Goal: Understand process/instructions: Learn how to perform a task or action

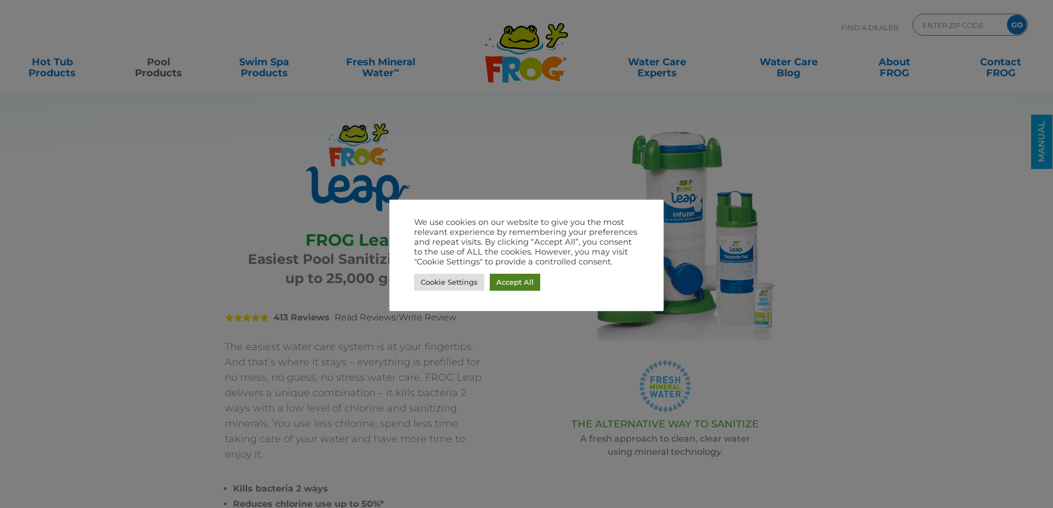
click at [512, 278] on link "Accept All" at bounding box center [515, 282] width 50 height 17
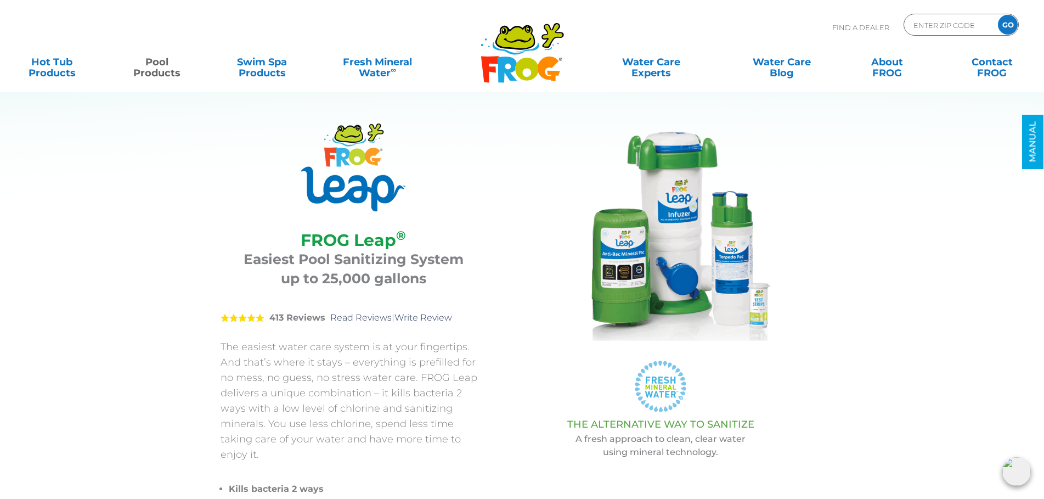
click at [511, 374] on div "FROG Leap ® FROG Leap ® Easiest Pool Sanitizing System up to 25,000 gallons 5 4…" at bounding box center [366, 327] width 293 height 409
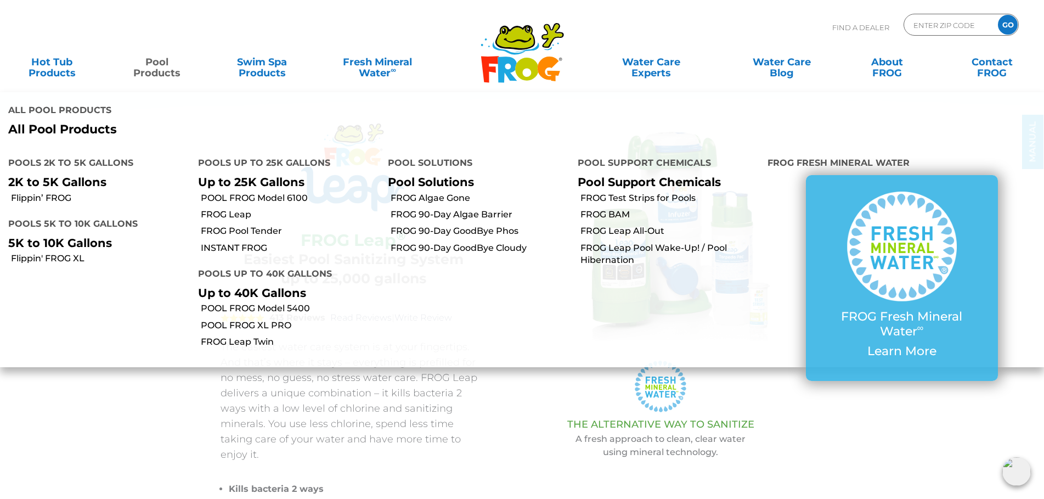
click at [236, 206] on li "FROG Leap" at bounding box center [285, 214] width 190 height 16
click at [236, 208] on link "FROG Leap" at bounding box center [290, 214] width 179 height 12
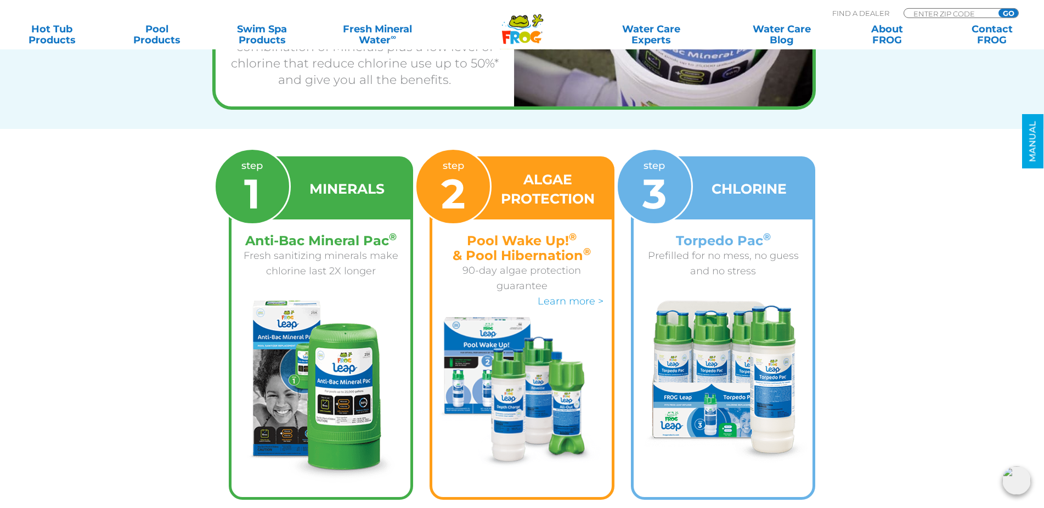
scroll to position [1343, 0]
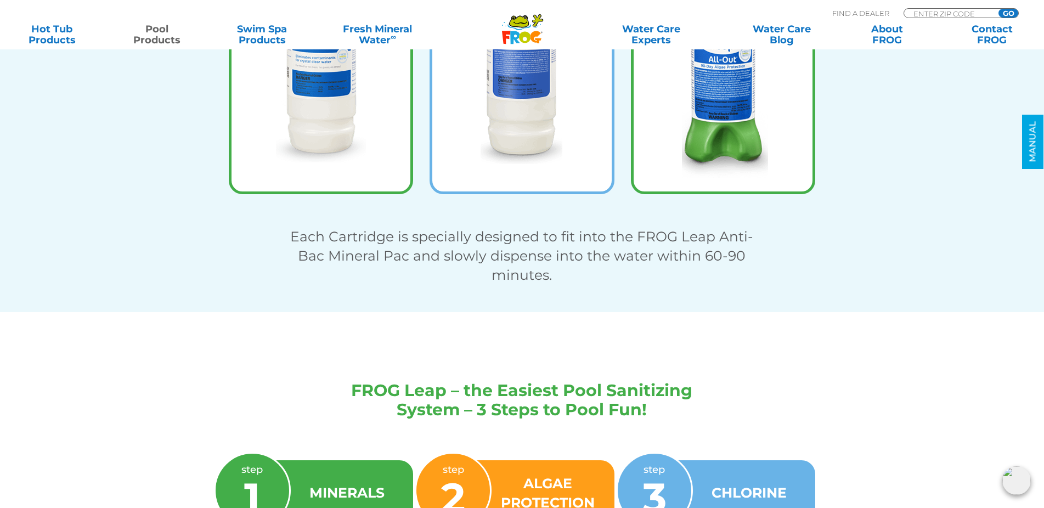
scroll to position [2238, 0]
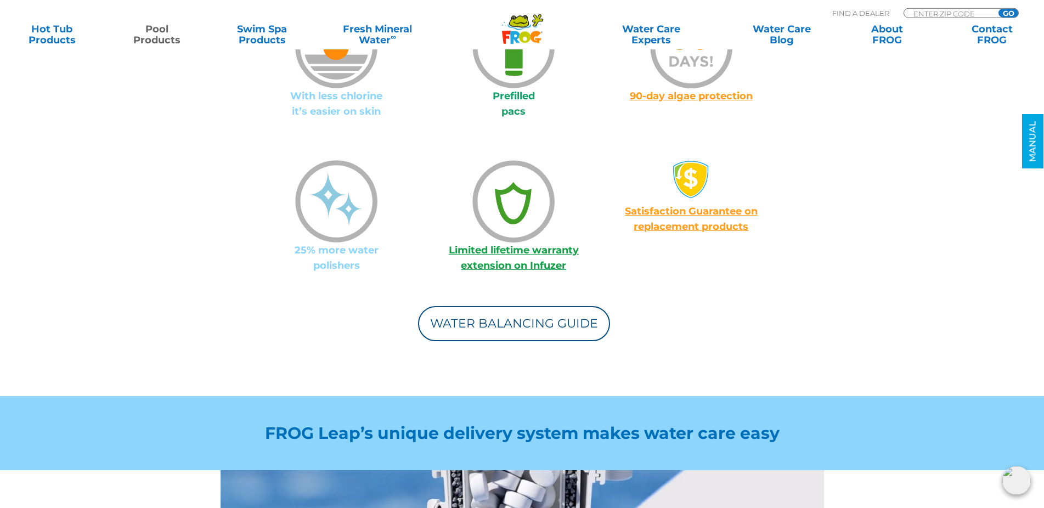
scroll to position [1063, 0]
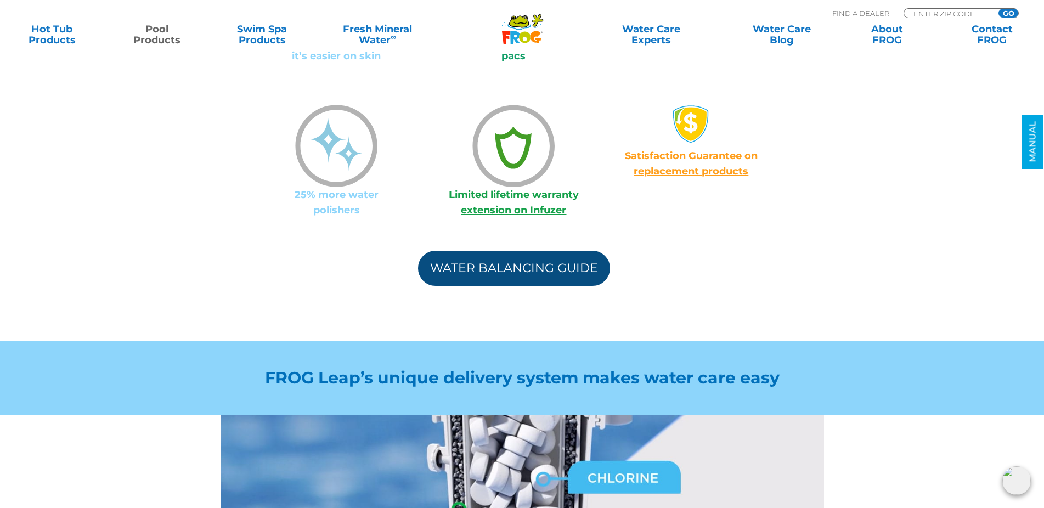
click at [517, 251] on link "Water Balancing Guide" at bounding box center [514, 268] width 192 height 35
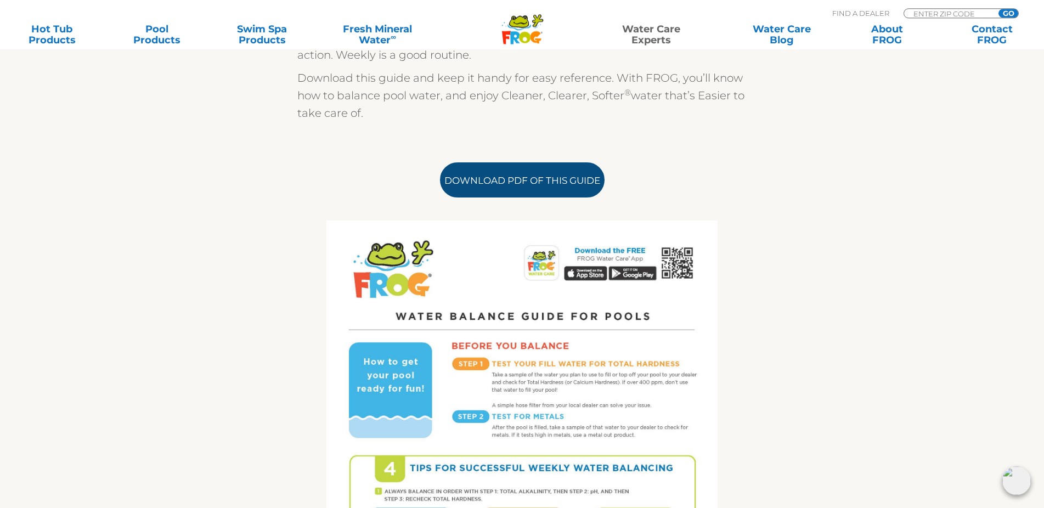
scroll to position [503, 0]
